Goal: Ask a question

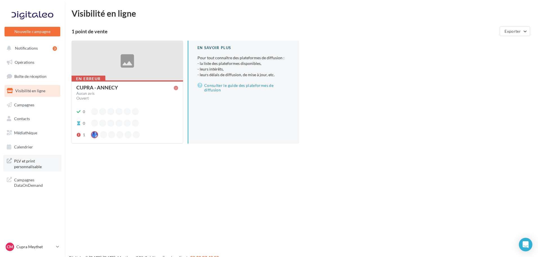
click at [27, 165] on span "PLV et print personnalisable" at bounding box center [36, 163] width 44 height 12
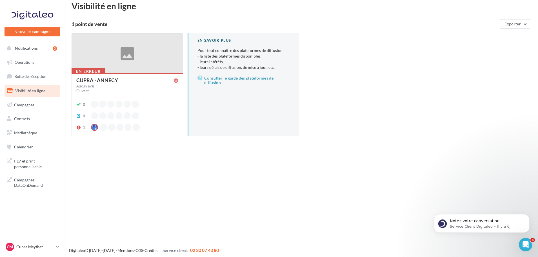
scroll to position [9, 0]
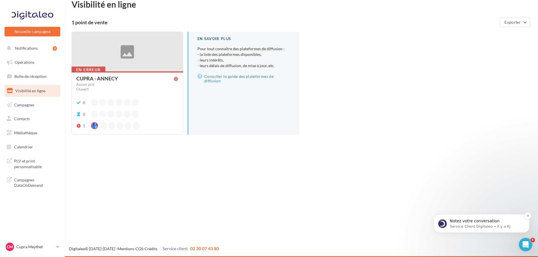
click at [471, 225] on p "Service Client Digitaleo • Il y a 6j" at bounding box center [486, 226] width 73 height 5
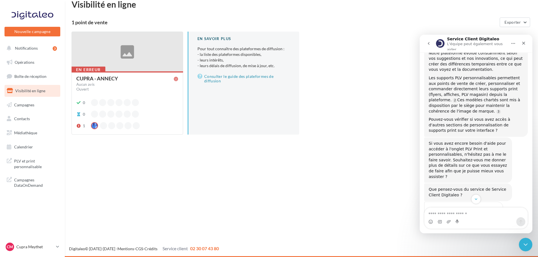
scroll to position [187, 0]
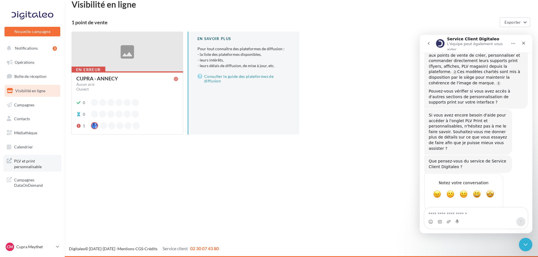
click at [31, 161] on span "PLV et print personnalisable" at bounding box center [36, 163] width 44 height 12
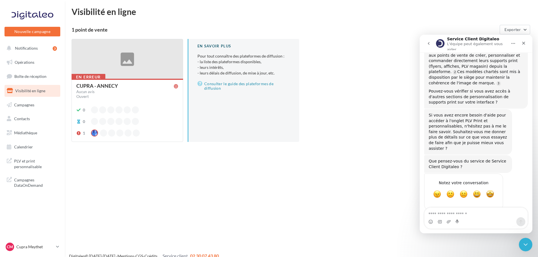
scroll to position [0, 0]
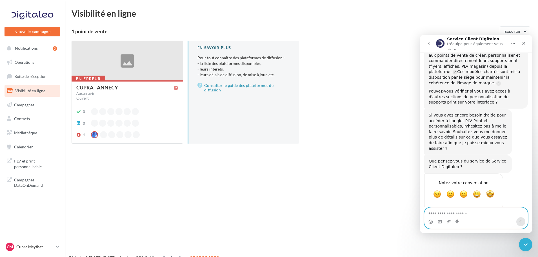
click at [447, 211] on textarea "Envoyer un message..." at bounding box center [476, 212] width 103 height 10
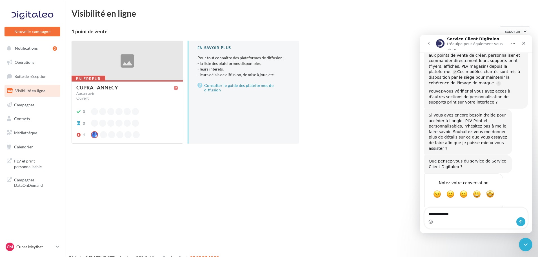
click at [388, 148] on div "En erreur CUPRA - ANNECY Aucun avis Ouvert 0 0 1 En savoir plus Pour tout conna…" at bounding box center [304, 97] width 465 height 112
click at [456, 214] on textarea "**********" at bounding box center [476, 212] width 103 height 10
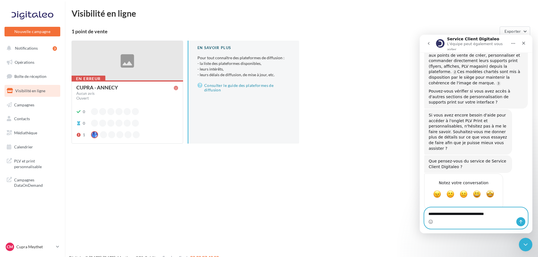
type textarea "**********"
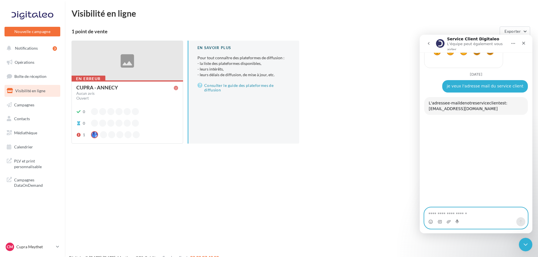
scroll to position [354, 0]
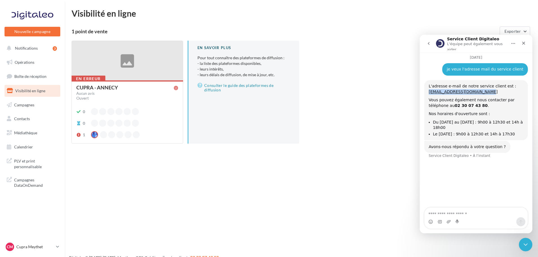
drag, startPoint x: 480, startPoint y: 82, endPoint x: 428, endPoint y: 82, distance: 52.2
click at [428, 82] on div "L'adresse e-mail de notre service client est : [EMAIL_ADDRESS][DOMAIN_NAME] Vou…" at bounding box center [477, 110] width 104 height 60
copy link "[EMAIL_ADDRESS][DOMAIN_NAME]"
click at [35, 164] on span "PLV et print personnalisable" at bounding box center [36, 163] width 44 height 12
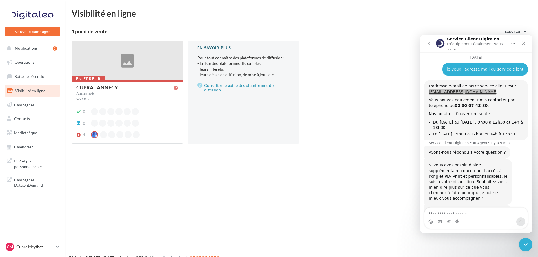
scroll to position [371, 0]
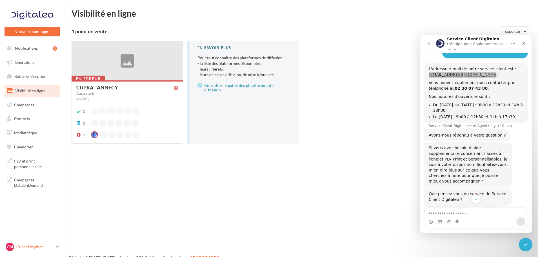
drag, startPoint x: 44, startPoint y: 242, endPoint x: 49, endPoint y: 243, distance: 4.6
click at [44, 242] on link "CM Cupra Meythet cupra_annecy" at bounding box center [33, 246] width 56 height 11
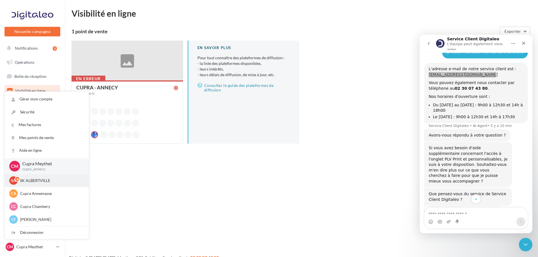
click at [37, 180] on p "SK ALBERTVILLE" at bounding box center [51, 181] width 62 height 6
